Goal: Navigation & Orientation: Find specific page/section

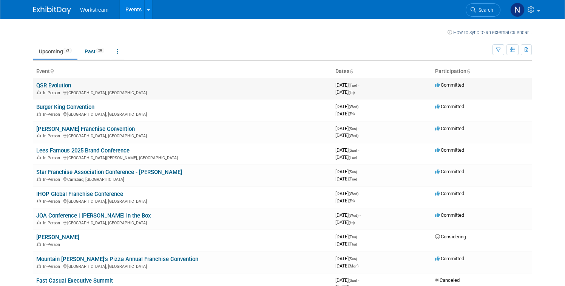
click at [62, 83] on link "QSR Evolution" at bounding box center [53, 85] width 35 height 7
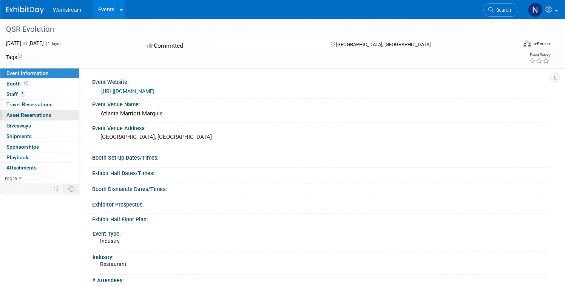
click at [39, 111] on link "0 Asset Reservations 0" at bounding box center [39, 115] width 79 height 10
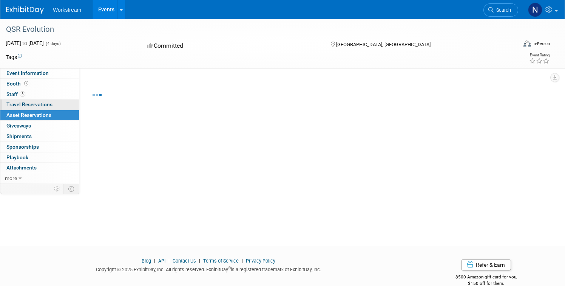
click at [39, 105] on span "Travel Reservations 0" at bounding box center [29, 104] width 46 height 6
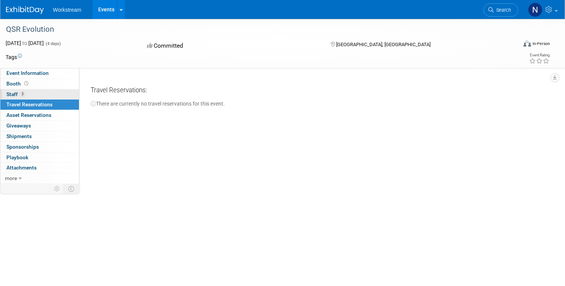
click at [15, 94] on span "Staff 3" at bounding box center [15, 94] width 19 height 6
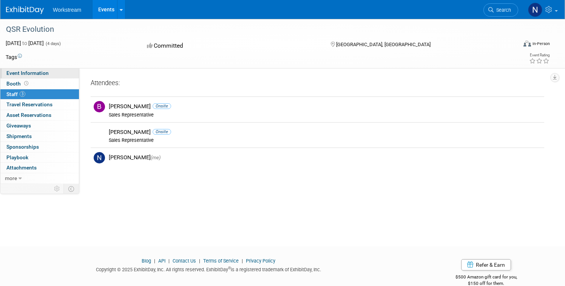
click at [29, 70] on link "Event Information" at bounding box center [39, 73] width 79 height 10
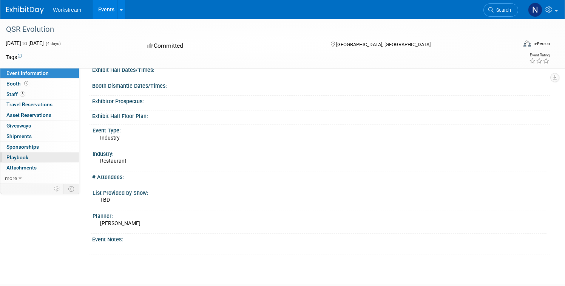
scroll to position [107, 0]
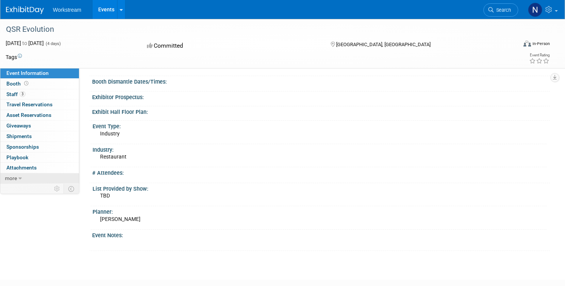
click at [16, 176] on span "more" at bounding box center [11, 178] width 12 height 6
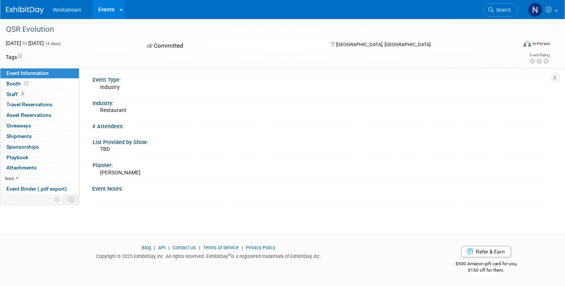
scroll to position [0, 0]
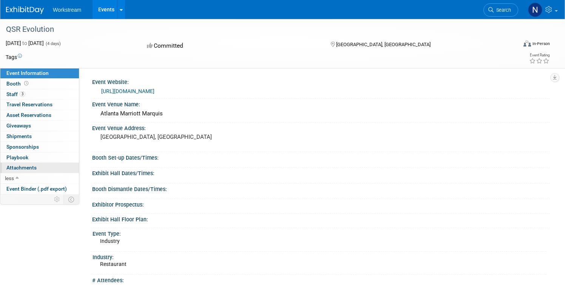
click at [29, 168] on span "Attachments 0" at bounding box center [21, 167] width 30 height 6
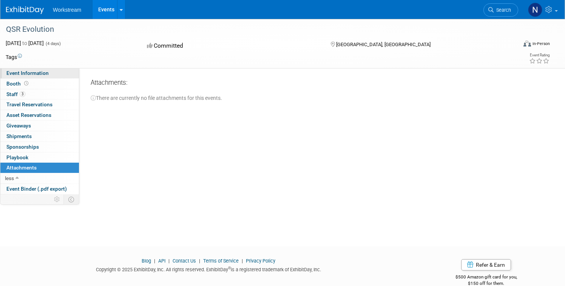
click at [36, 76] on span "Event Information" at bounding box center [27, 73] width 42 height 6
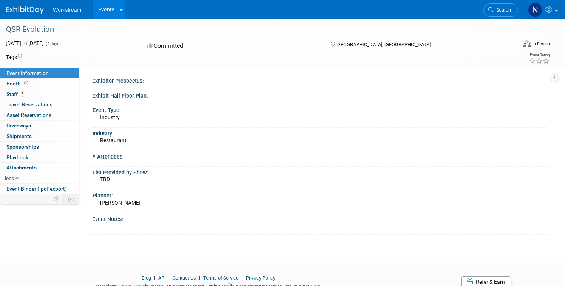
scroll to position [131, 0]
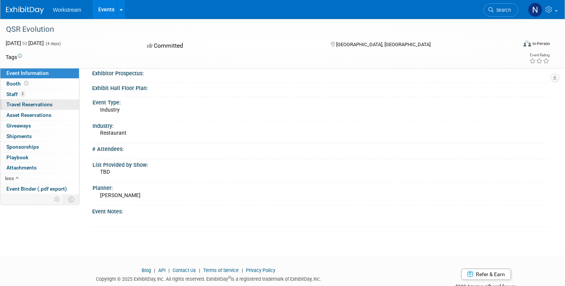
click at [31, 102] on span "Travel Reservations 0" at bounding box center [29, 104] width 46 height 6
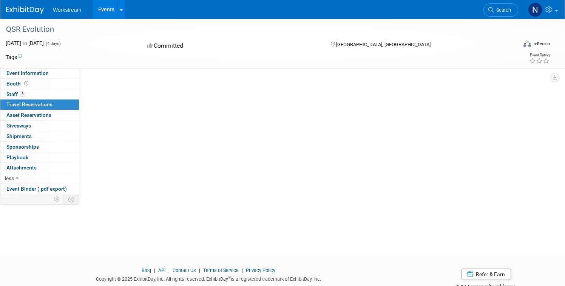
scroll to position [0, 0]
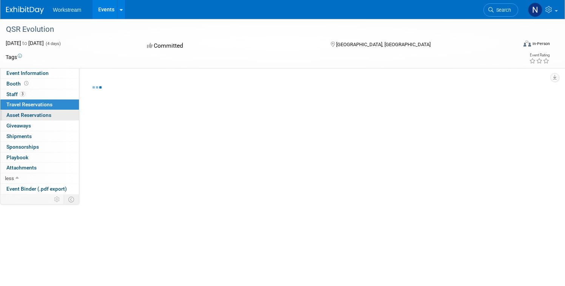
click at [31, 114] on span "Asset Reservations 0" at bounding box center [28, 115] width 45 height 6
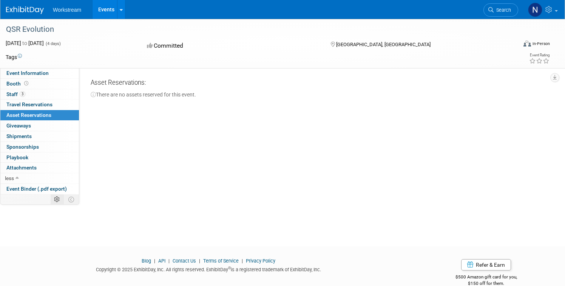
click at [57, 202] on icon at bounding box center [57, 199] width 6 height 6
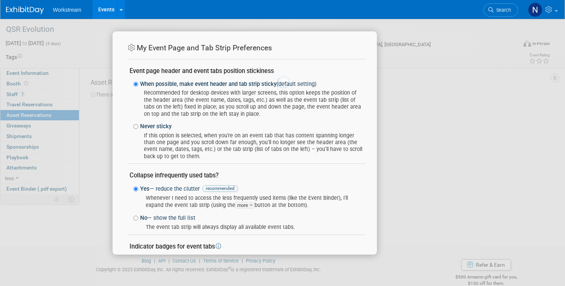
click at [277, 205] on div at bounding box center [282, 143] width 11 height 286
